Goal: Find specific page/section

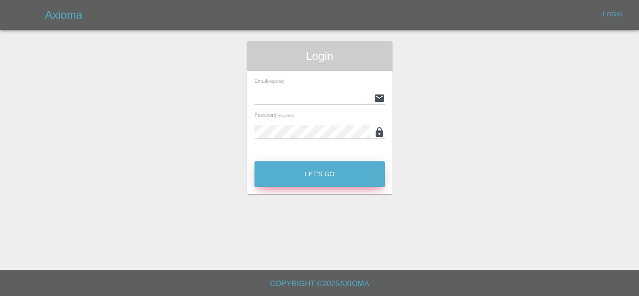
type input "[EMAIL_ADDRESS][DOMAIN_NAME]"
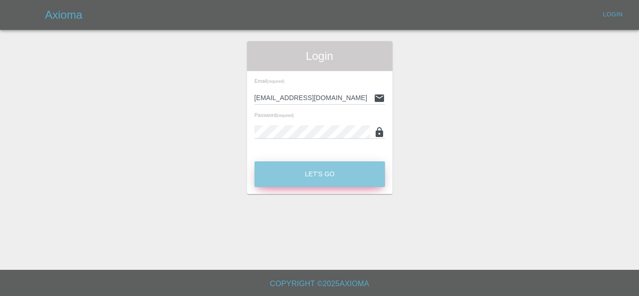
click at [309, 180] on button "Let's Go" at bounding box center [319, 174] width 130 height 26
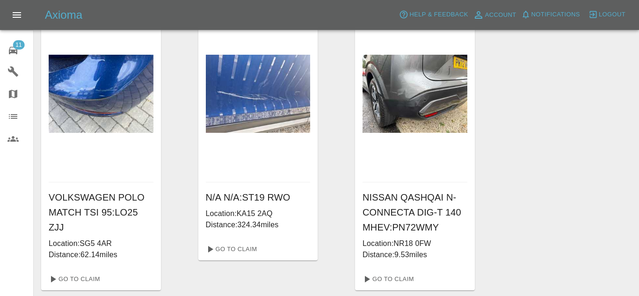
scroll to position [650, 0]
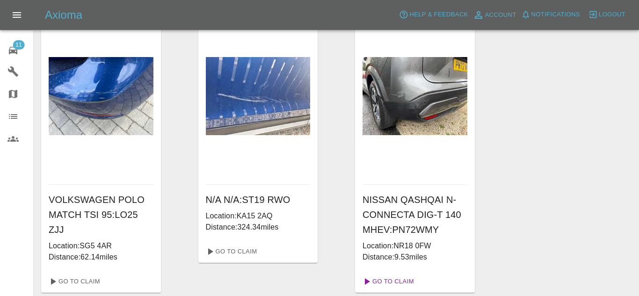
click at [404, 281] on link "Go To Claim" at bounding box center [388, 281] width 58 height 15
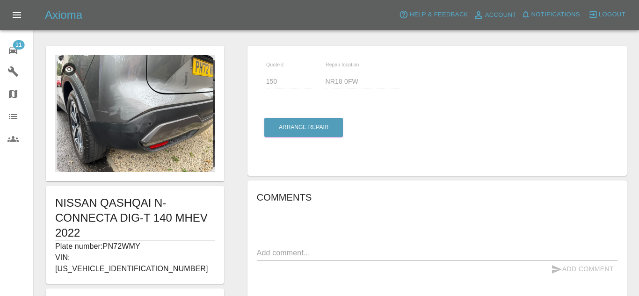
click at [144, 108] on img at bounding box center [134, 113] width 159 height 117
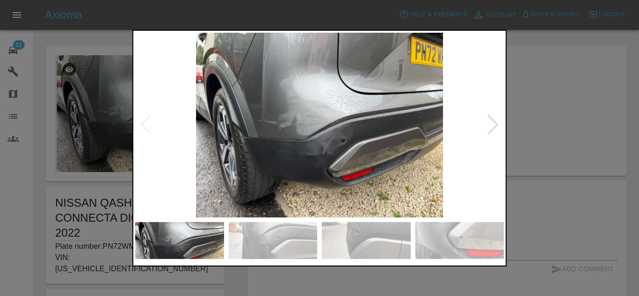
click at [495, 124] on div at bounding box center [492, 125] width 13 height 21
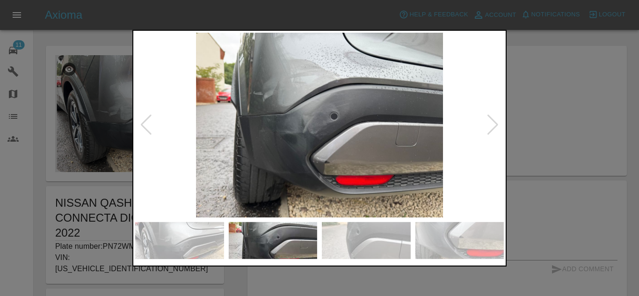
click at [491, 126] on div at bounding box center [492, 125] width 13 height 21
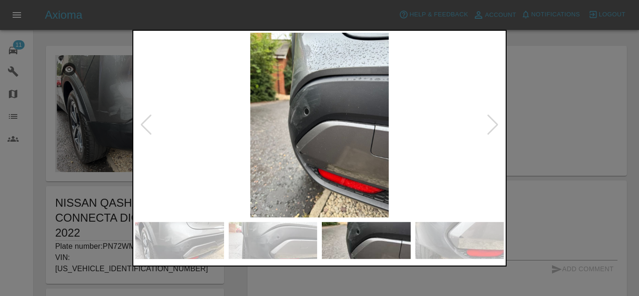
click at [491, 126] on div at bounding box center [492, 125] width 13 height 21
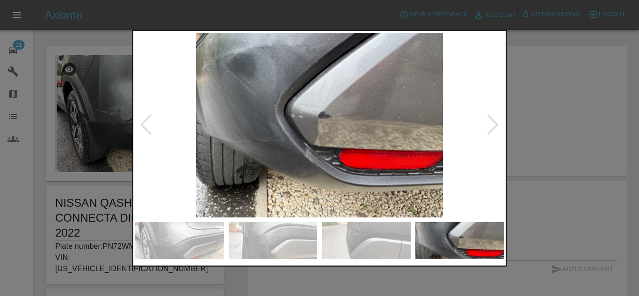
click at [491, 126] on div at bounding box center [492, 125] width 13 height 21
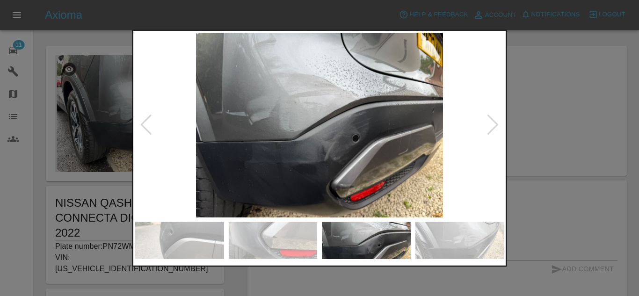
click at [491, 126] on div at bounding box center [492, 125] width 13 height 21
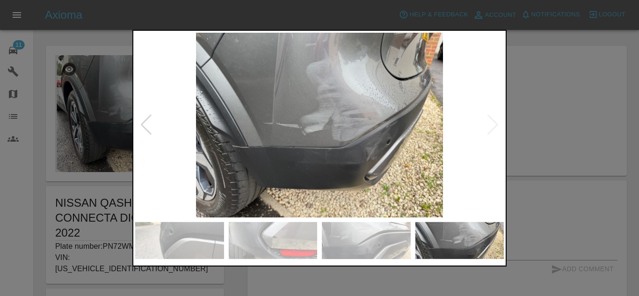
click at [546, 111] on div at bounding box center [319, 148] width 639 height 296
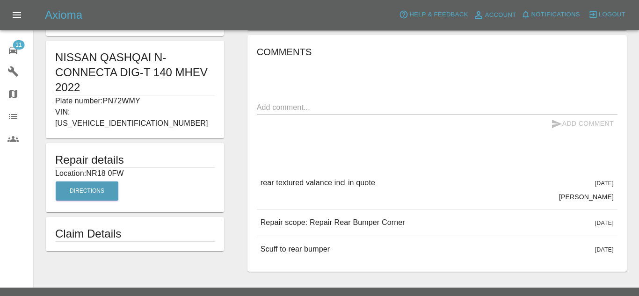
scroll to position [152, 0]
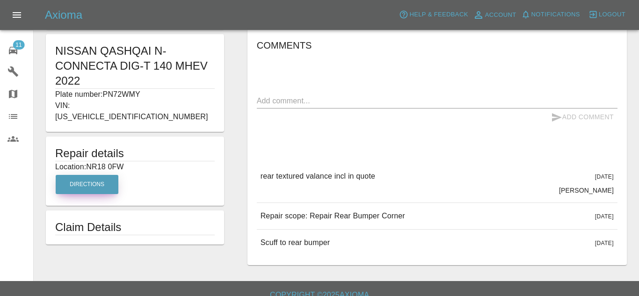
click at [90, 179] on button "Directions" at bounding box center [87, 184] width 63 height 19
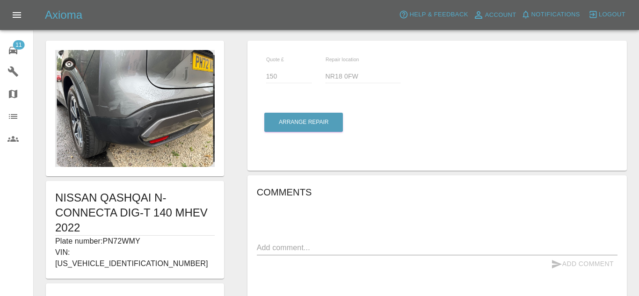
scroll to position [0, 0]
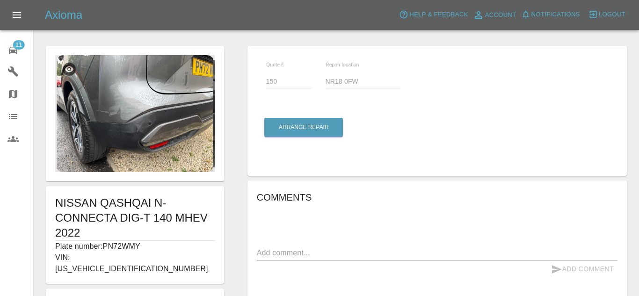
click at [131, 109] on img at bounding box center [134, 113] width 159 height 117
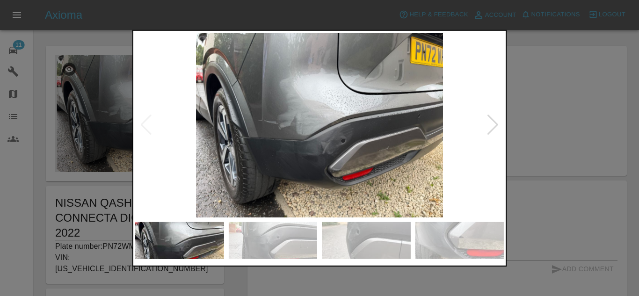
click at [274, 243] on img at bounding box center [273, 240] width 89 height 37
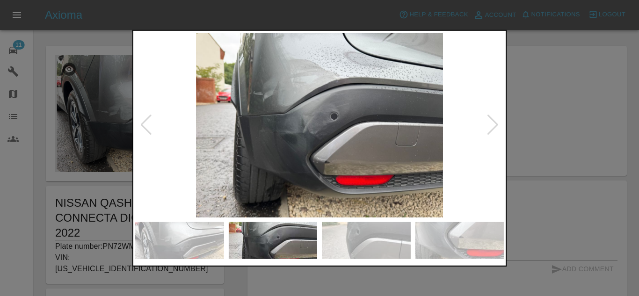
click at [375, 243] on img at bounding box center [366, 240] width 89 height 37
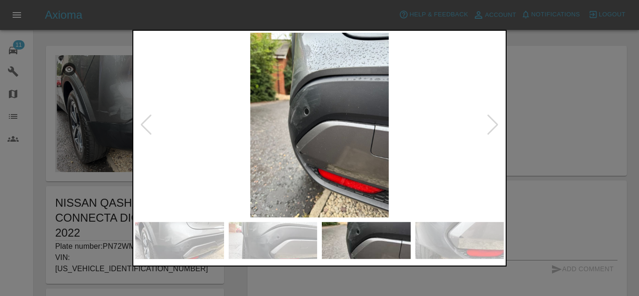
click at [441, 242] on img at bounding box center [459, 240] width 89 height 37
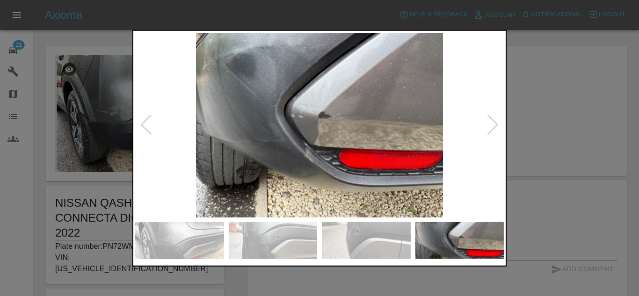
click at [284, 239] on img at bounding box center [273, 240] width 89 height 37
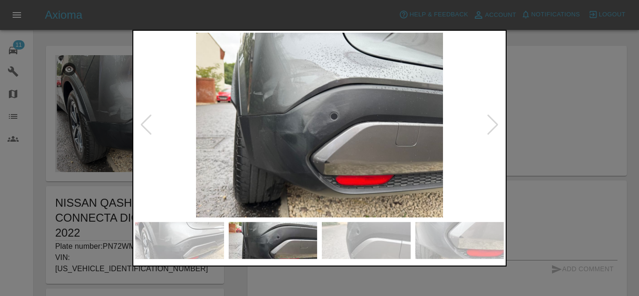
click at [206, 240] on img at bounding box center [179, 240] width 89 height 37
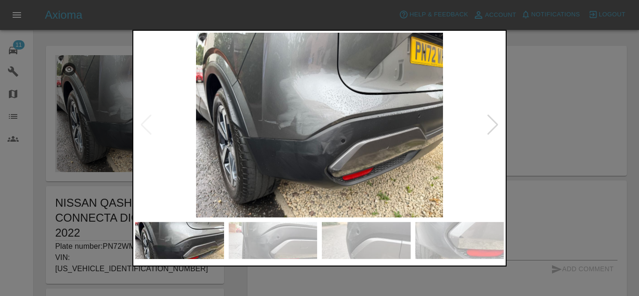
click at [557, 155] on div at bounding box center [319, 148] width 639 height 296
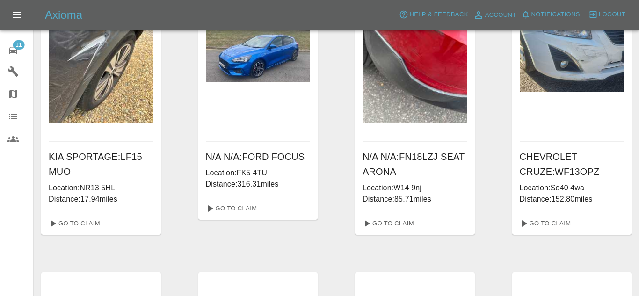
scroll to position [79, 0]
